Goal: Navigation & Orientation: Browse casually

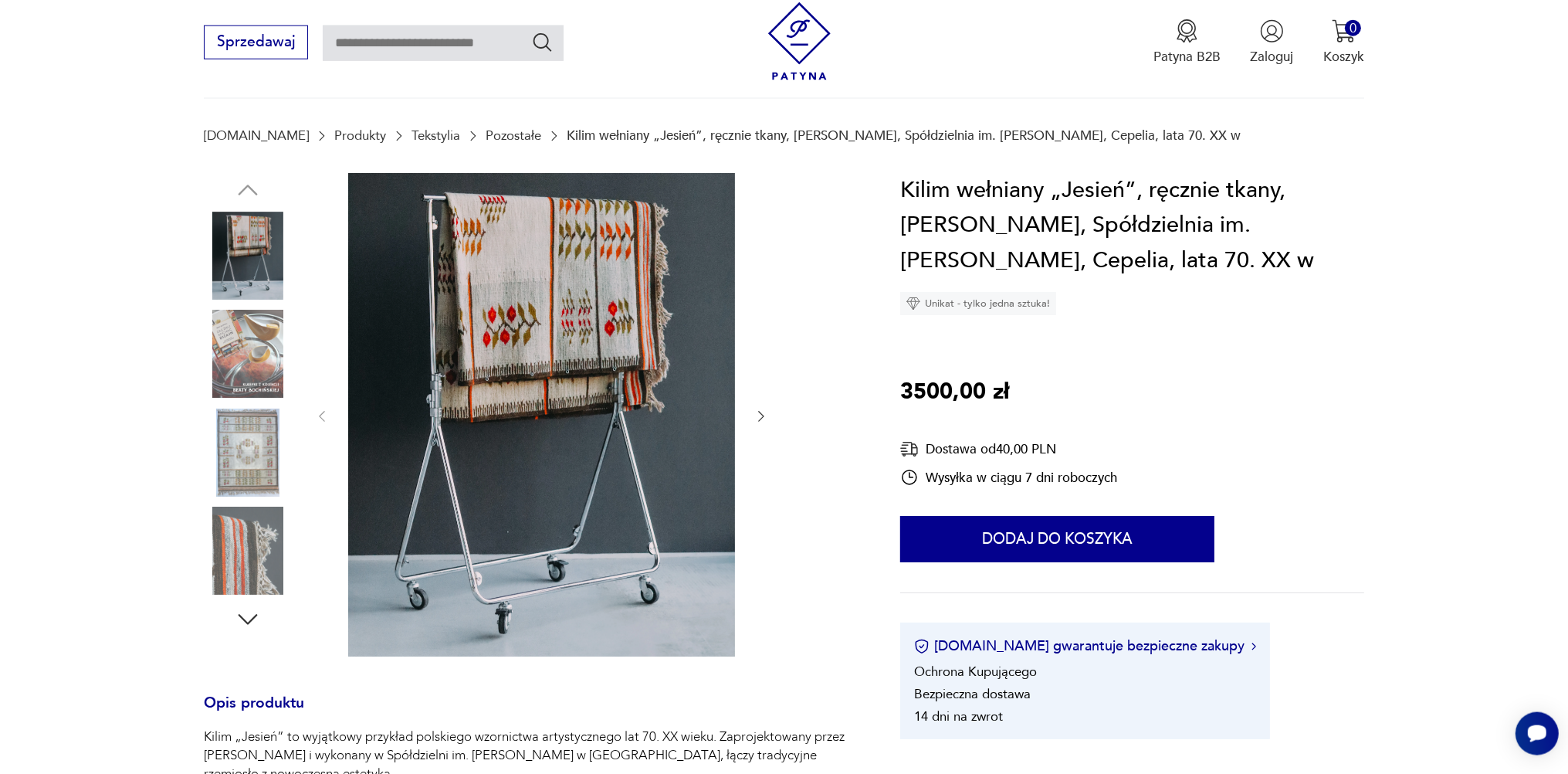
scroll to position [85, 0]
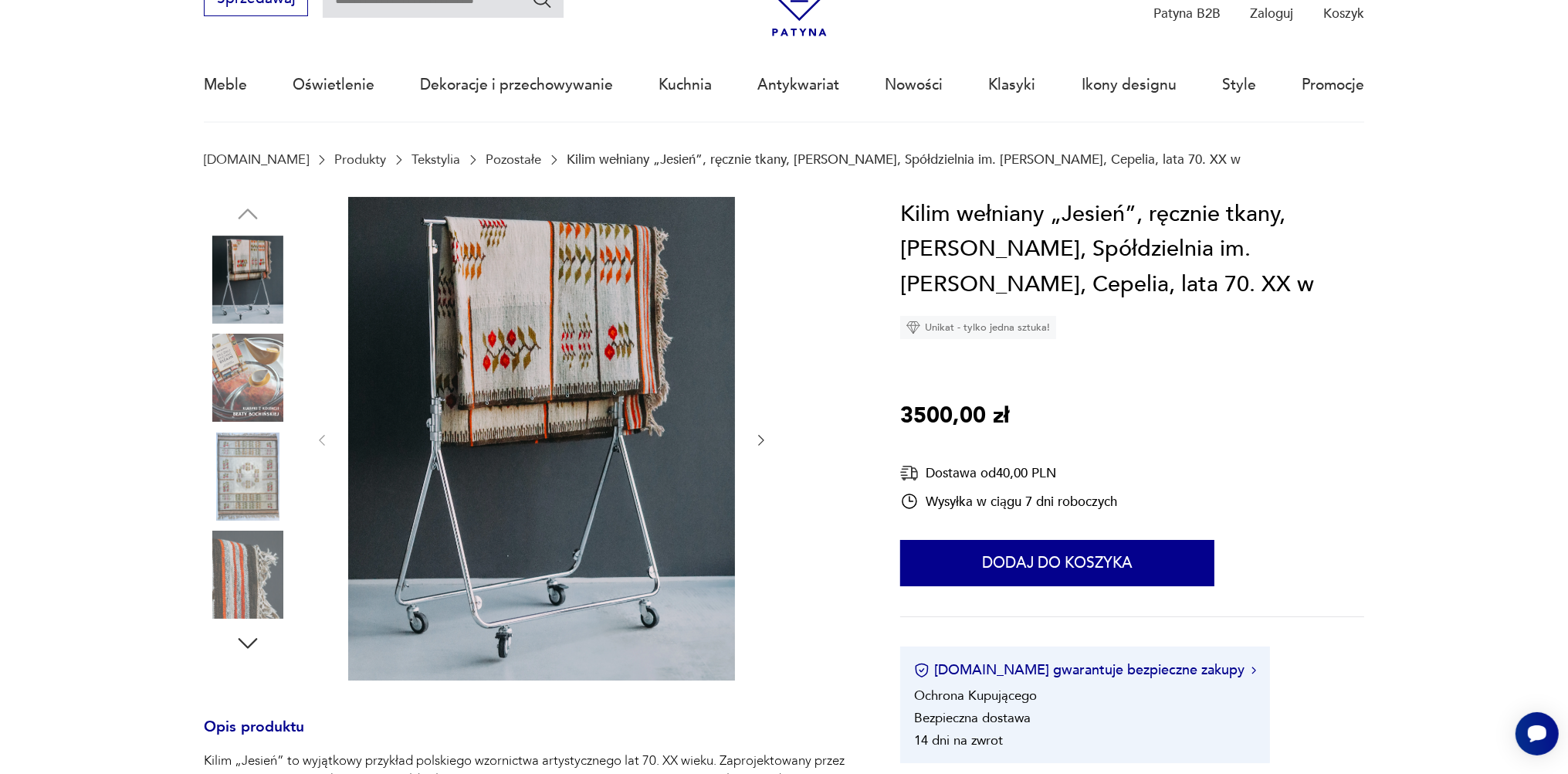
click at [263, 463] on img at bounding box center [248, 476] width 88 height 88
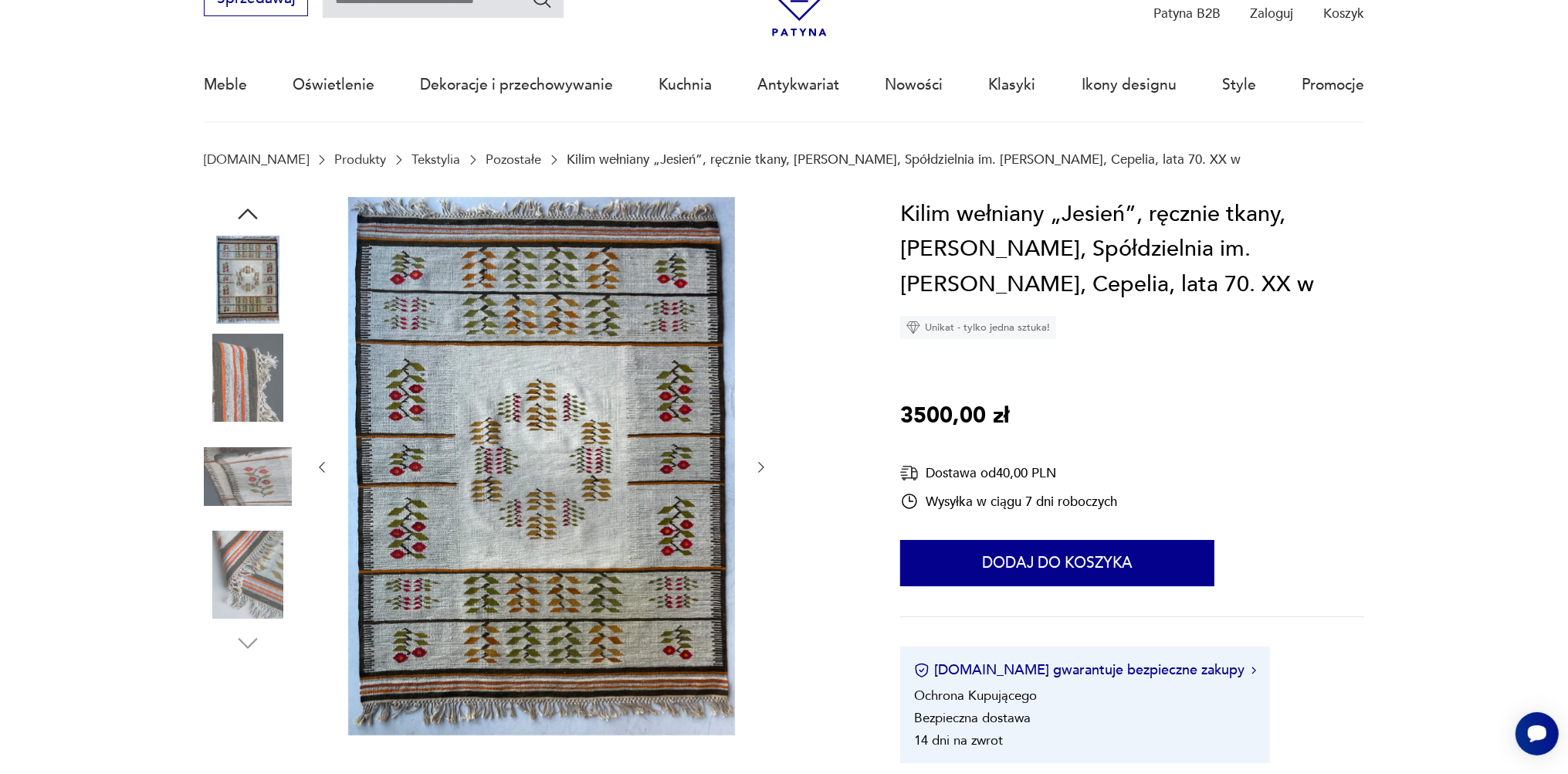
click at [258, 561] on img at bounding box center [248, 574] width 88 height 88
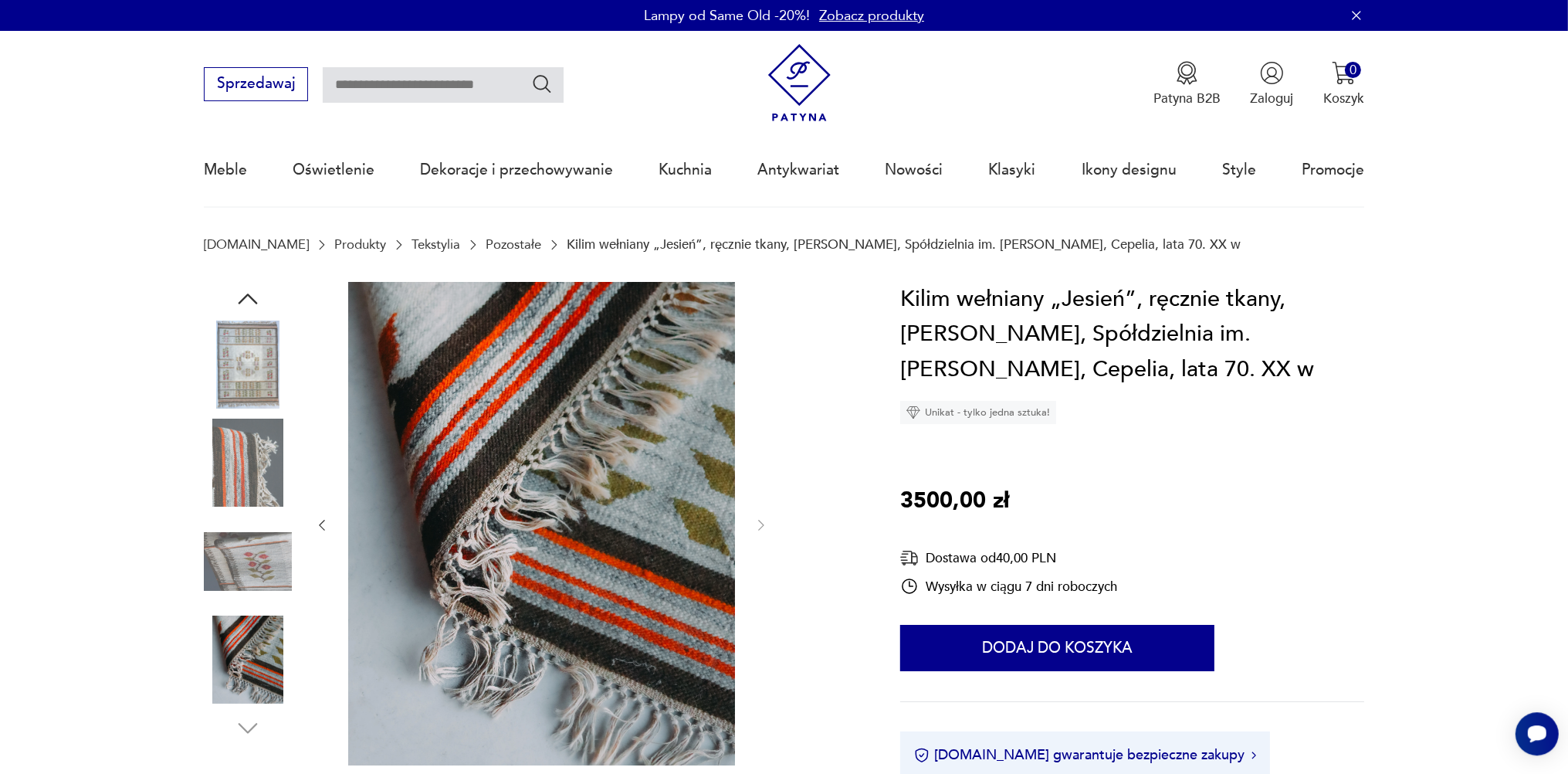
scroll to position [0, 0]
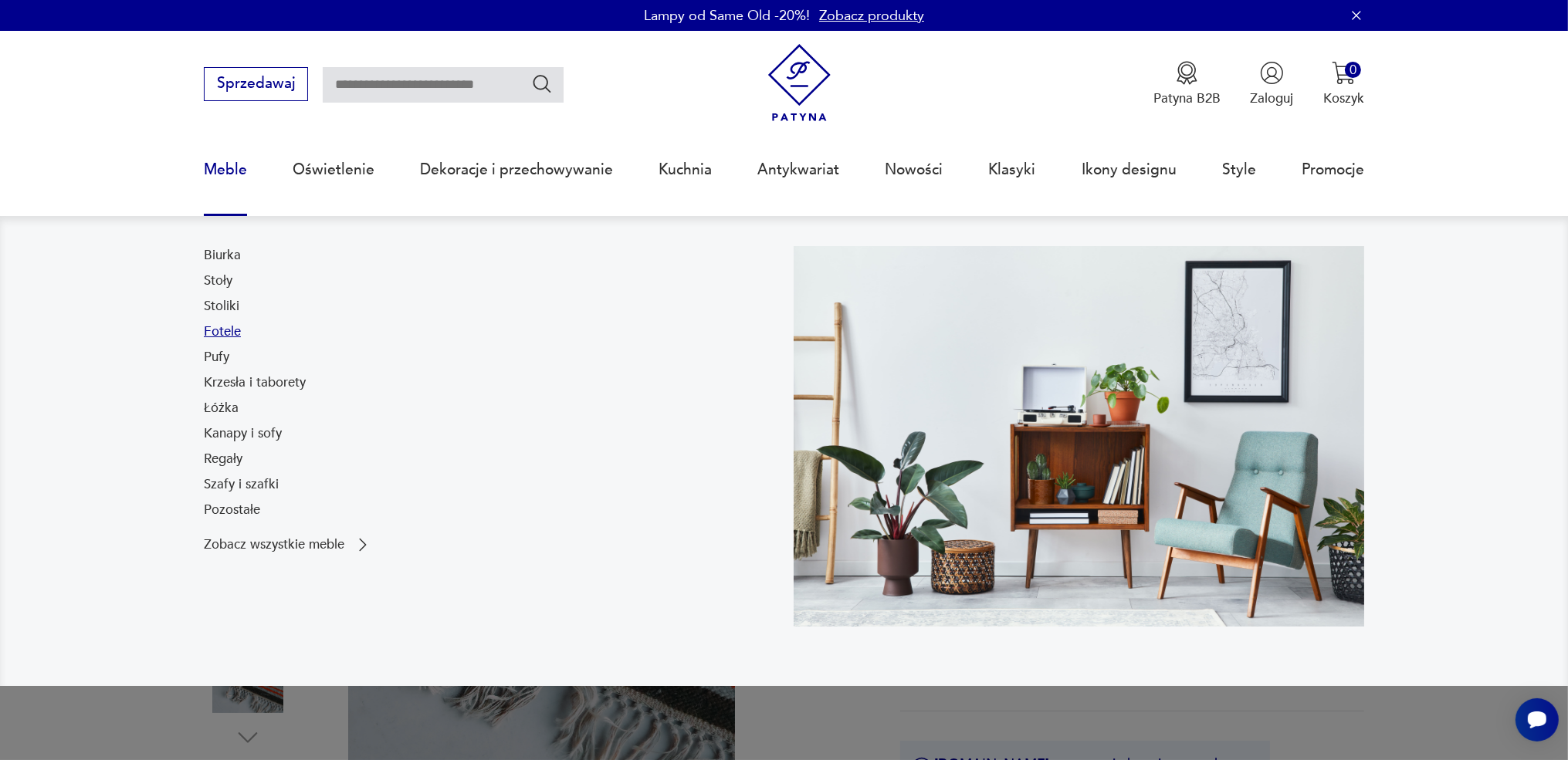
click at [218, 332] on link "Fotele" at bounding box center [222, 331] width 37 height 18
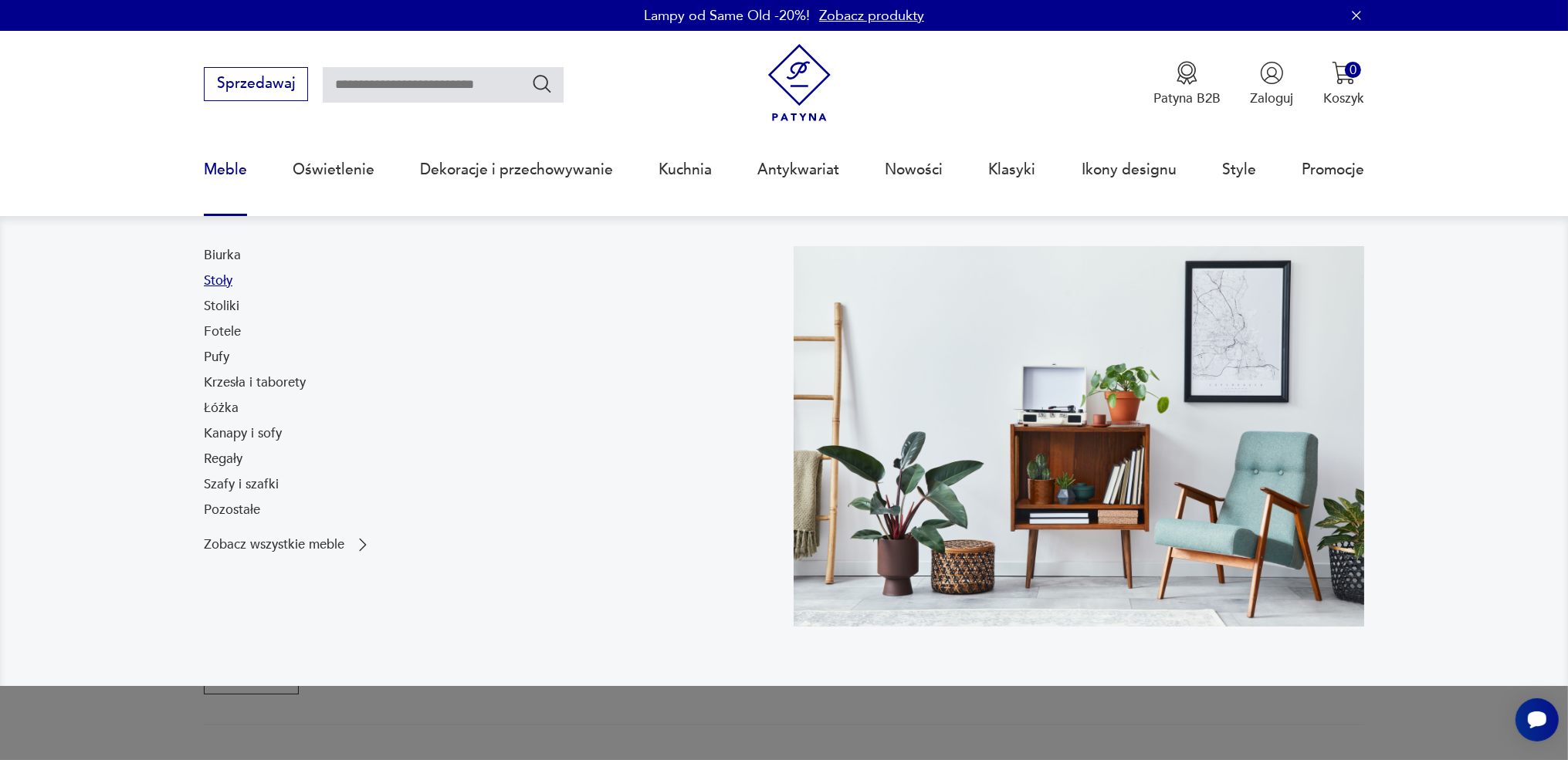
click at [220, 279] on link "Stoły" at bounding box center [218, 281] width 29 height 18
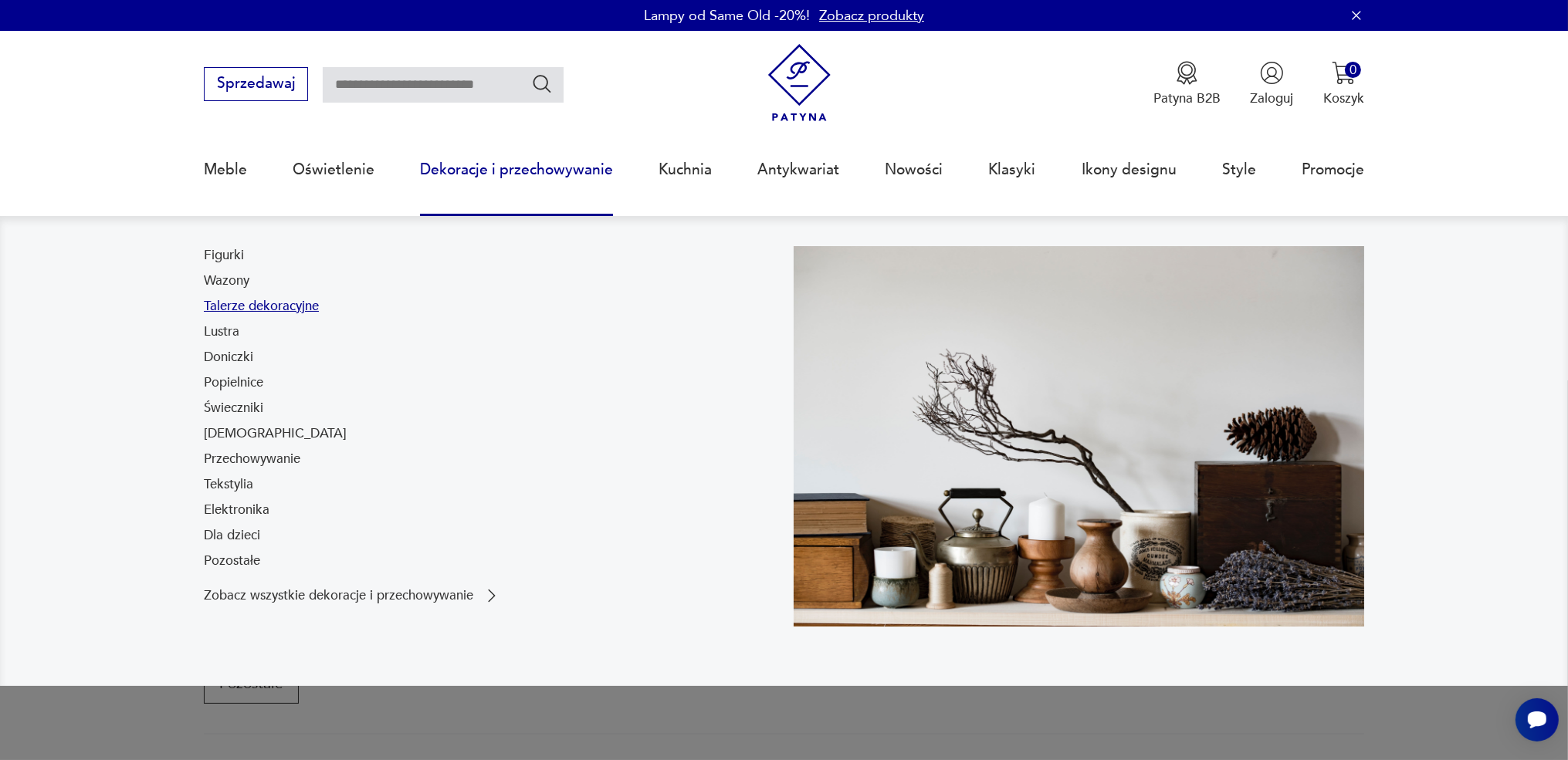
click at [230, 309] on link "Talerze dekoracyjne" at bounding box center [261, 306] width 115 height 18
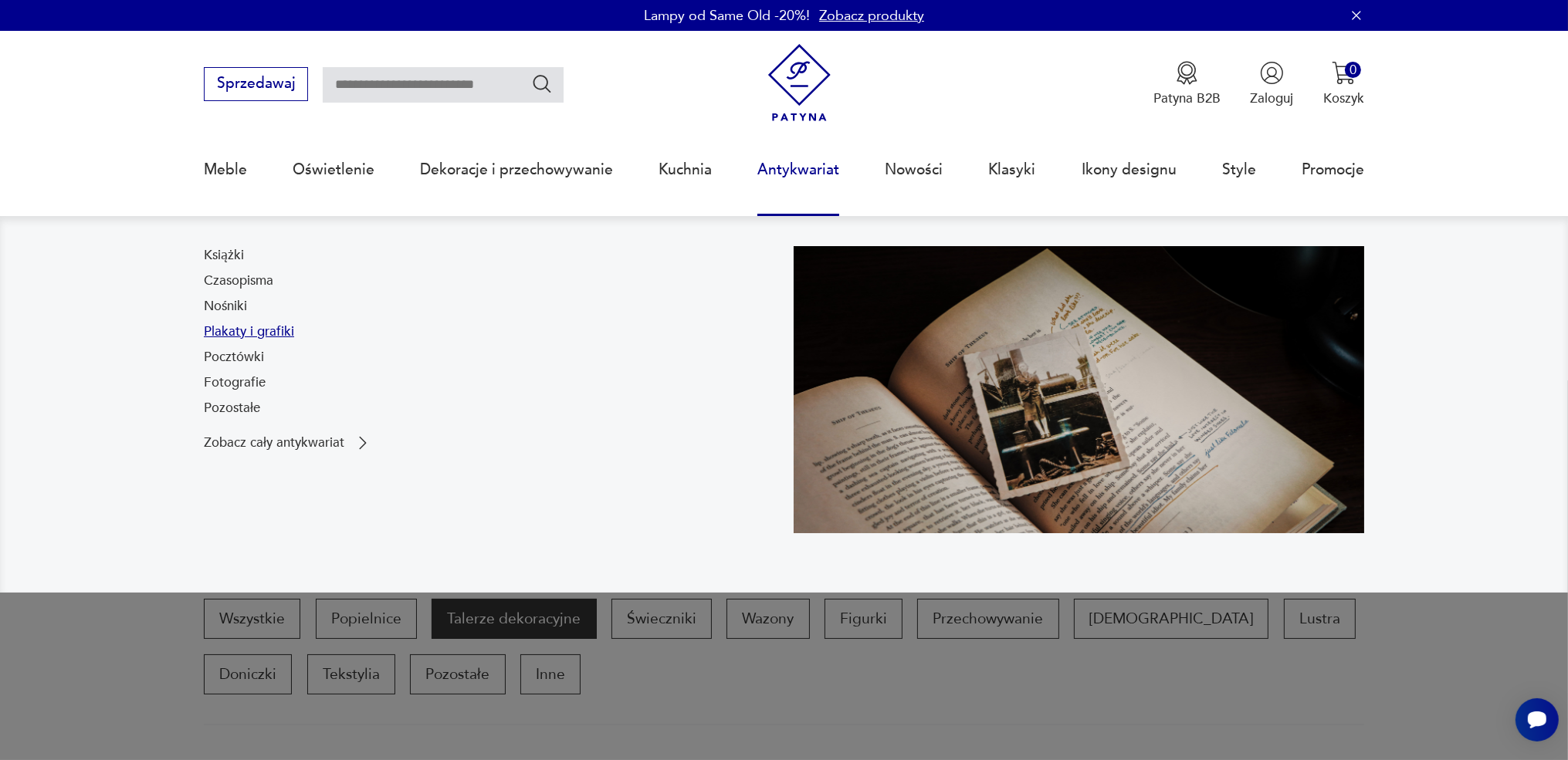
click at [219, 331] on link "Plakaty i grafiki" at bounding box center [248, 331] width 90 height 18
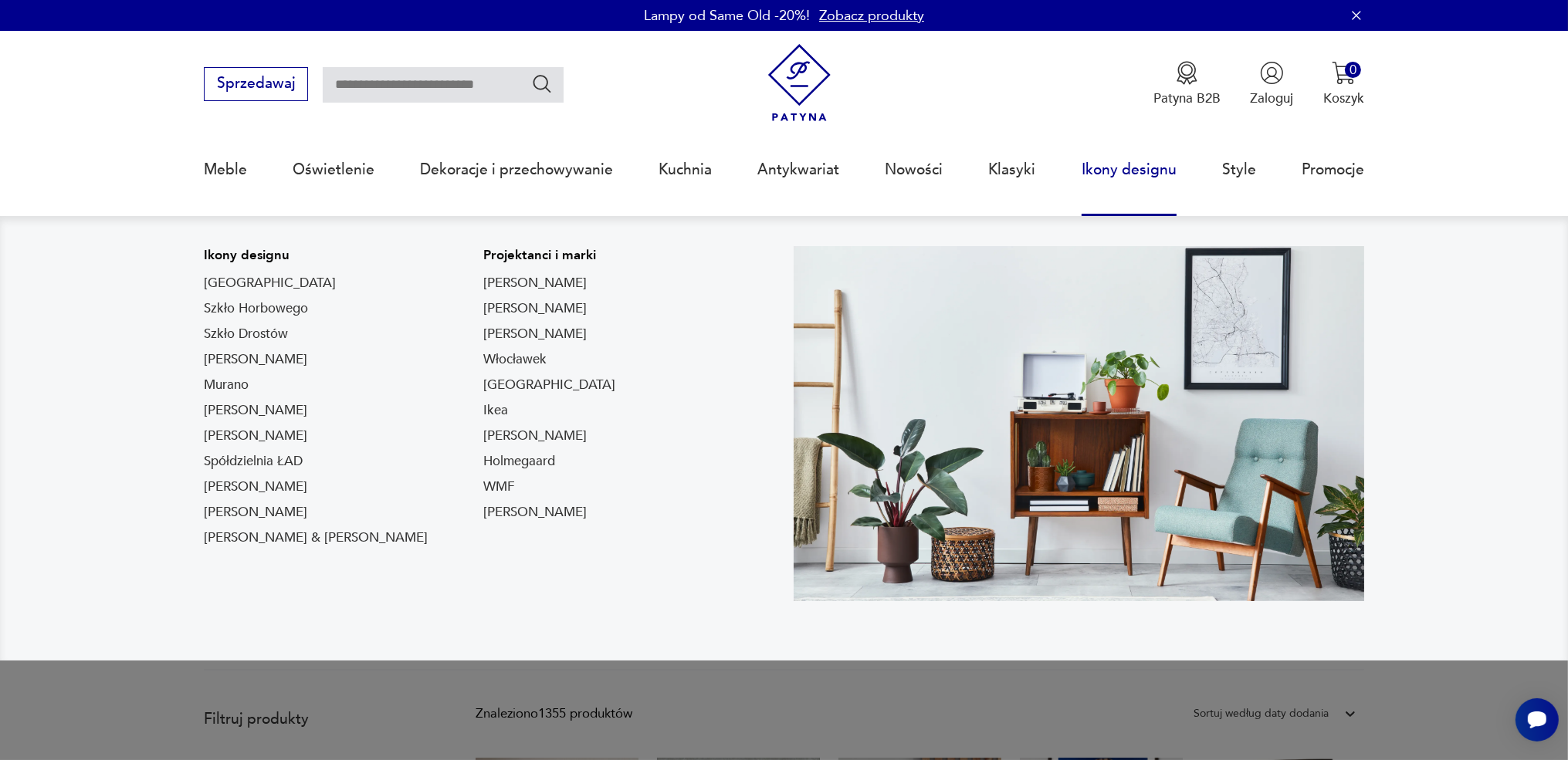
click at [1108, 171] on link "Ikony designu" at bounding box center [1129, 170] width 95 height 71
click at [1120, 167] on link "Ikony designu" at bounding box center [1129, 170] width 95 height 71
click at [1101, 164] on link "Ikony designu" at bounding box center [1129, 170] width 95 height 71
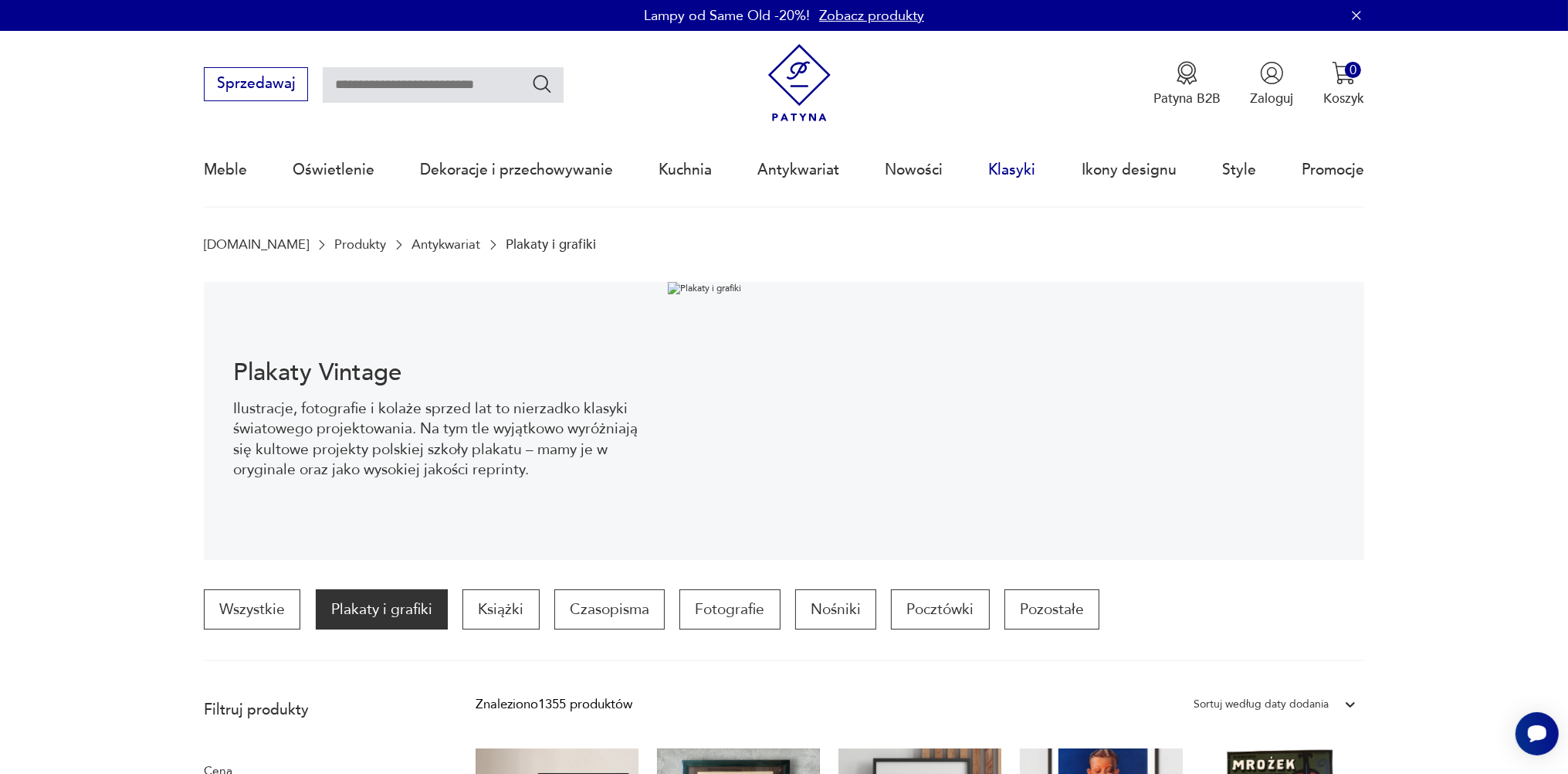
click at [1015, 173] on link "Klasyki" at bounding box center [1012, 170] width 47 height 71
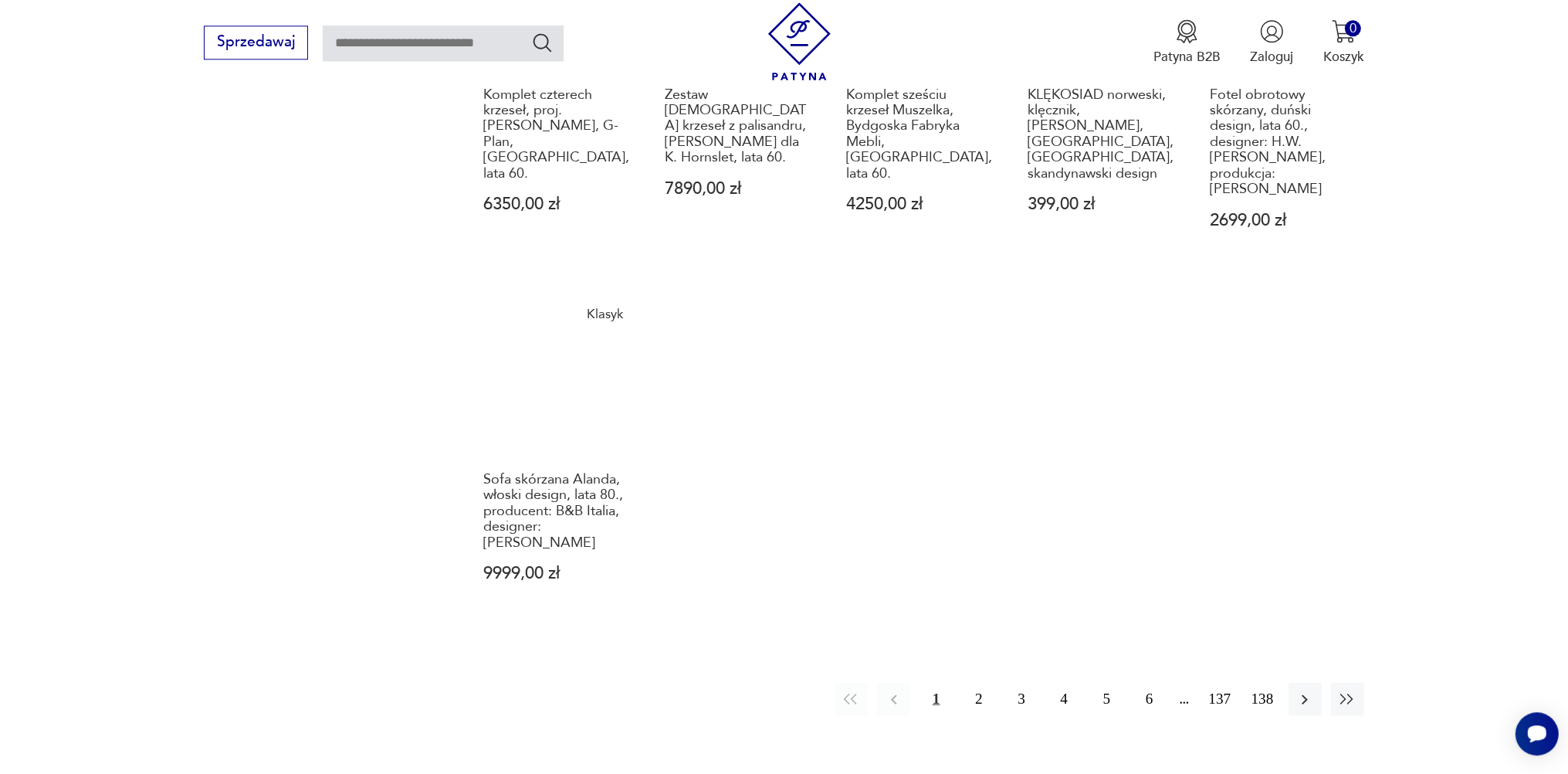
scroll to position [1267, 0]
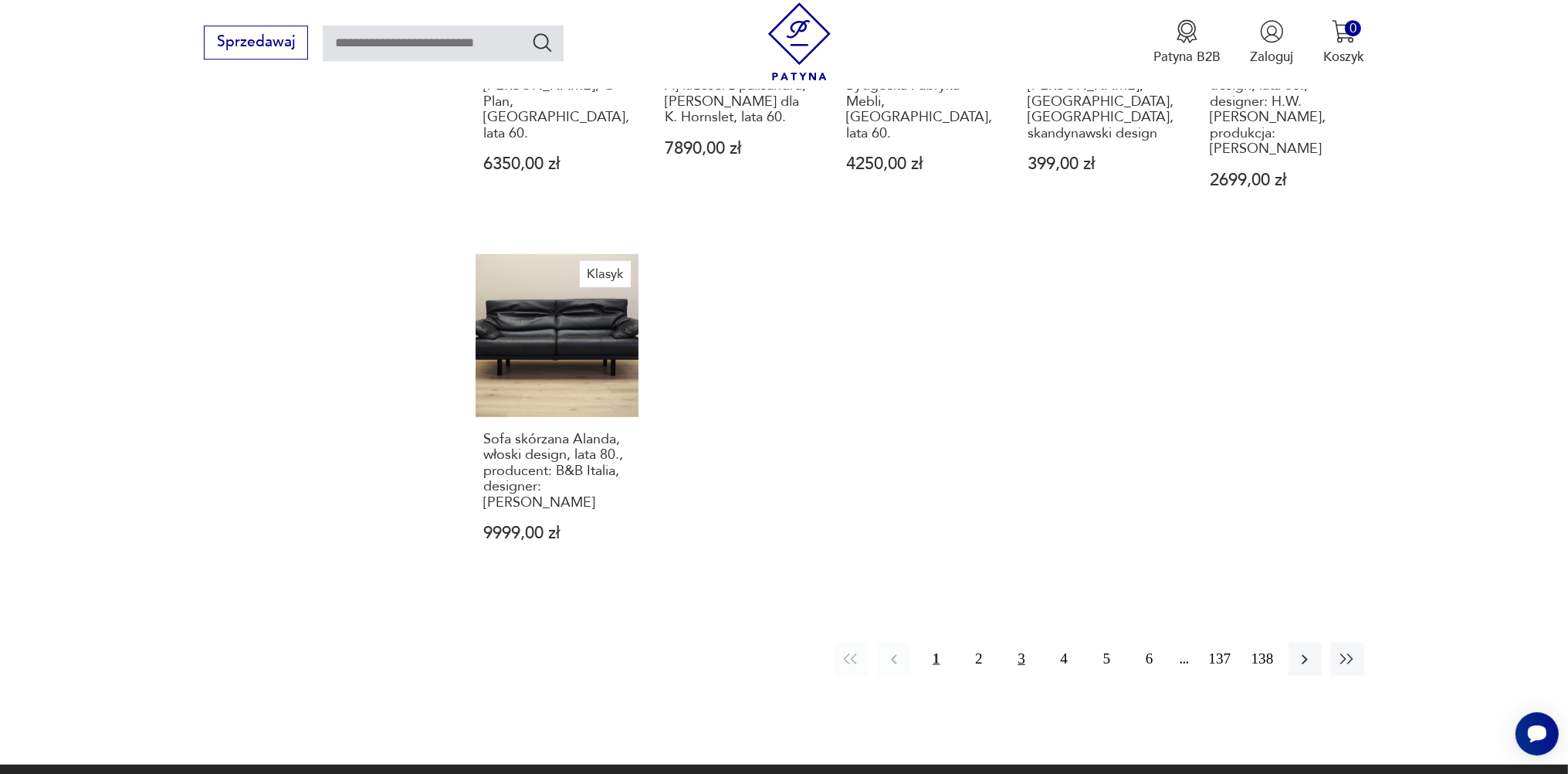
click at [1021, 643] on button "3" at bounding box center [1021, 659] width 33 height 33
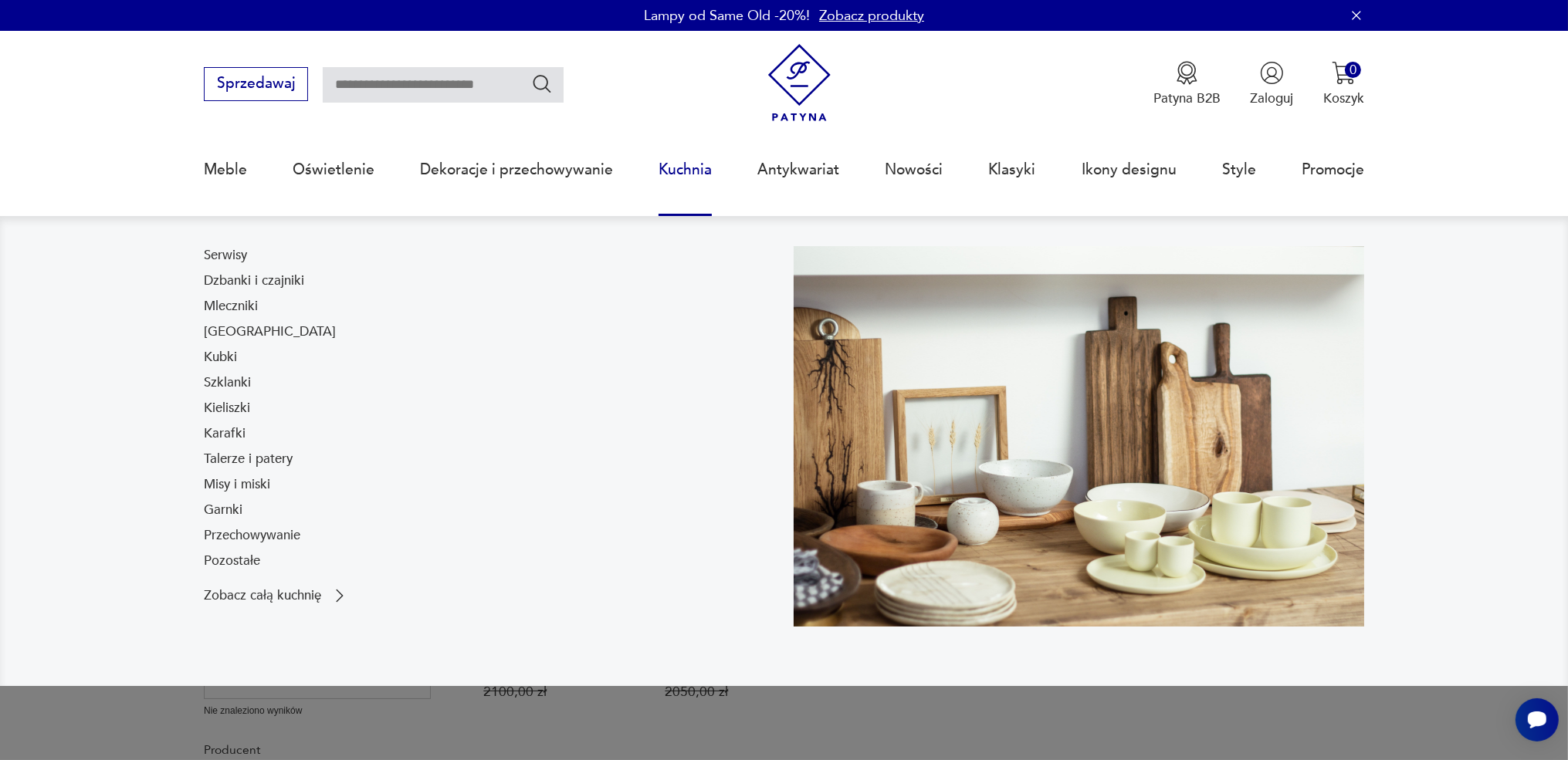
click at [680, 167] on link "Kuchnia" at bounding box center [685, 170] width 53 height 71
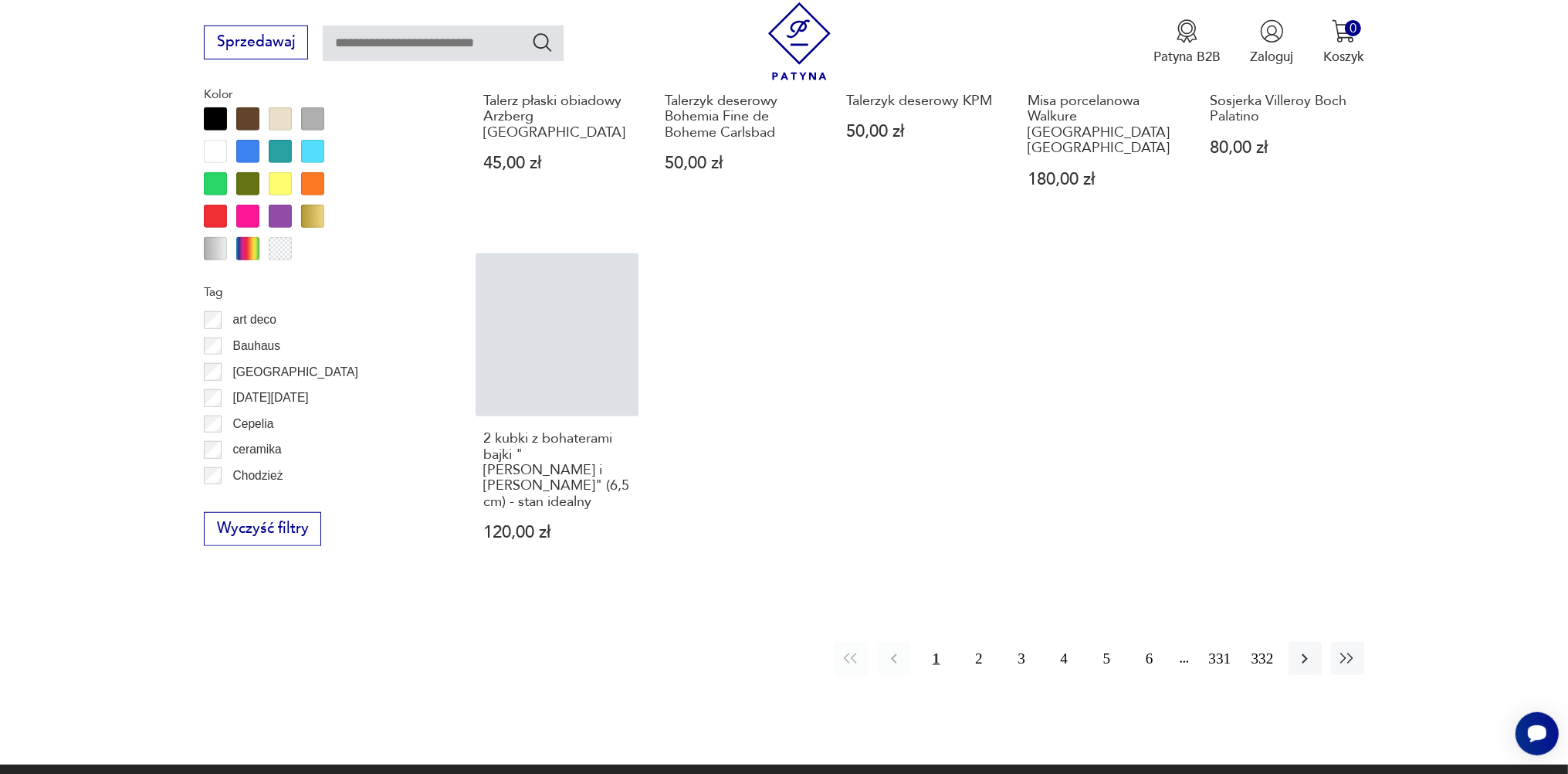
scroll to position [1593, 0]
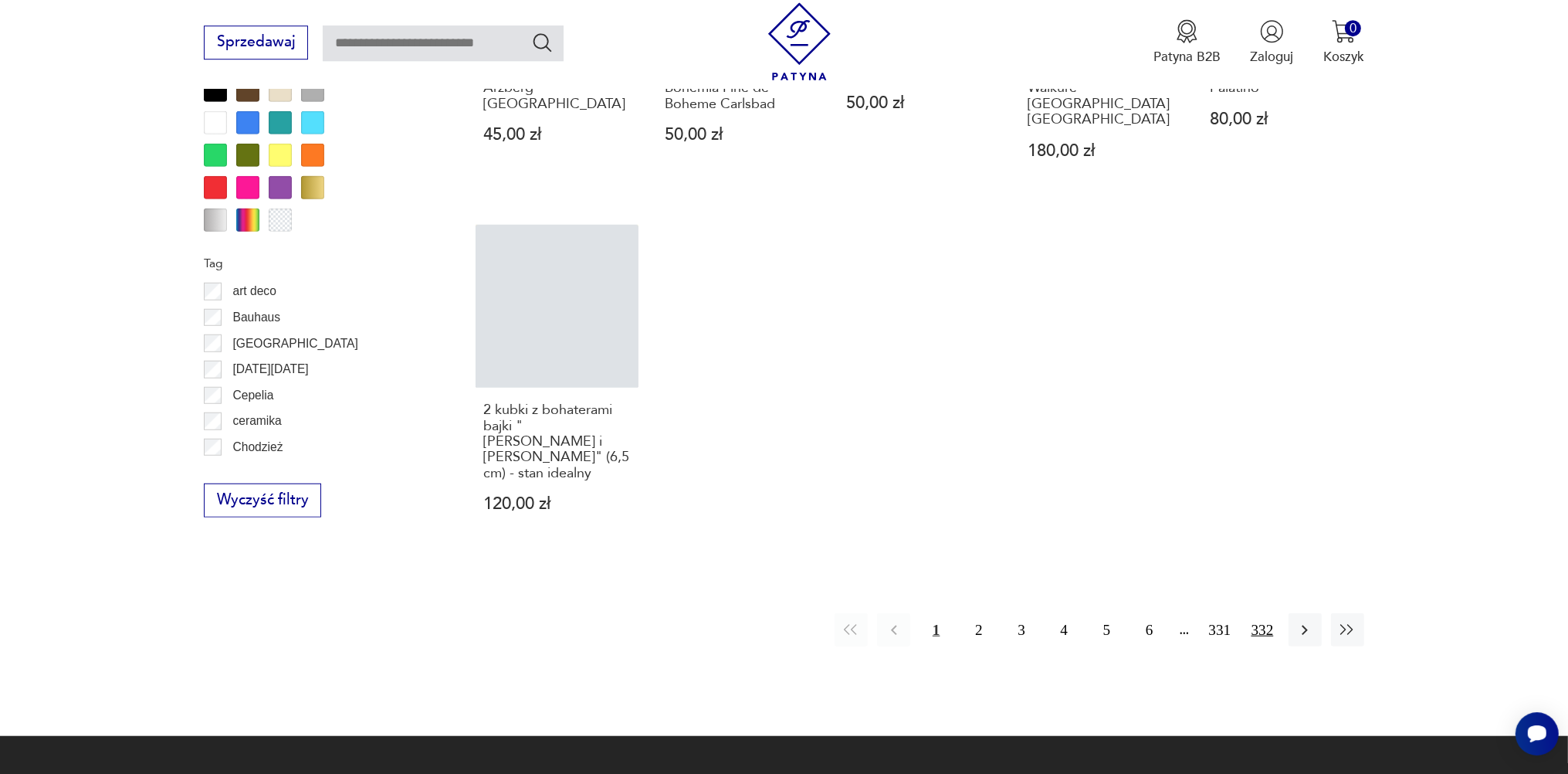
click at [1264, 614] on button "332" at bounding box center [1262, 630] width 33 height 33
